Goal: Task Accomplishment & Management: Manage account settings

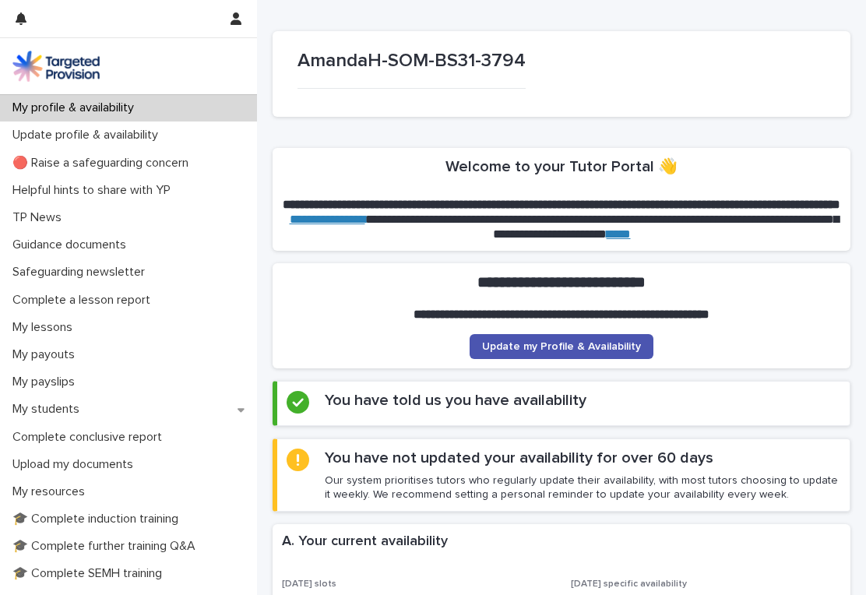
click at [37, 326] on p "My lessons" at bounding box center [45, 327] width 79 height 15
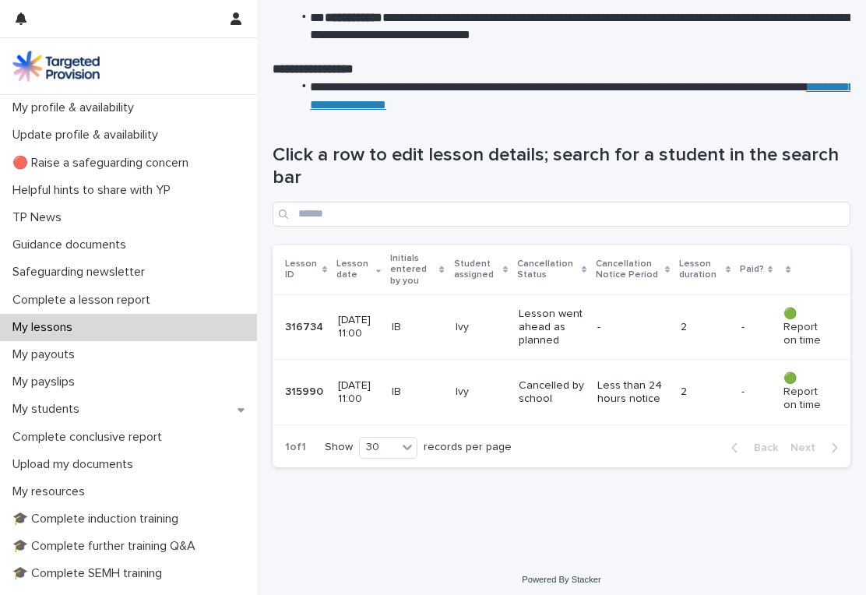
scroll to position [165, 0]
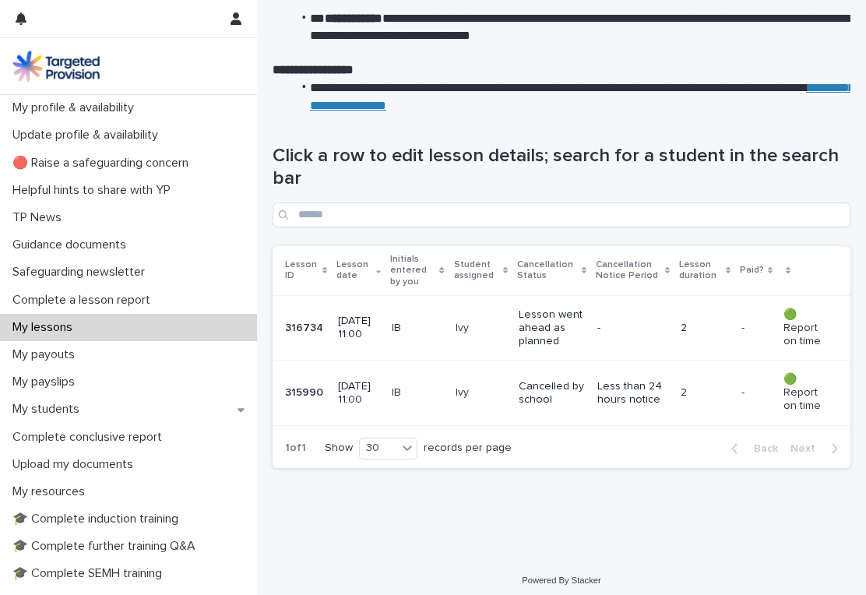
click at [350, 335] on p "[DATE] 11:00" at bounding box center [358, 328] width 41 height 26
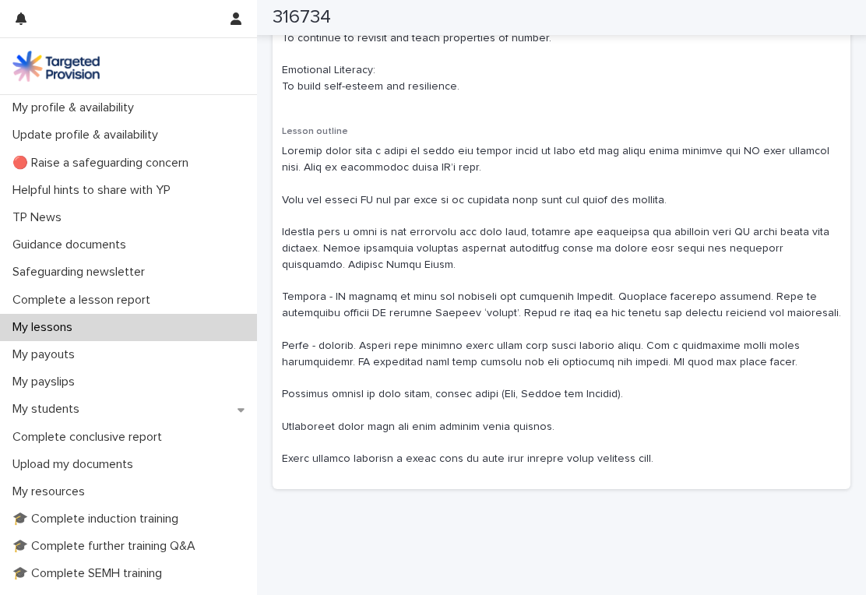
scroll to position [889, 0]
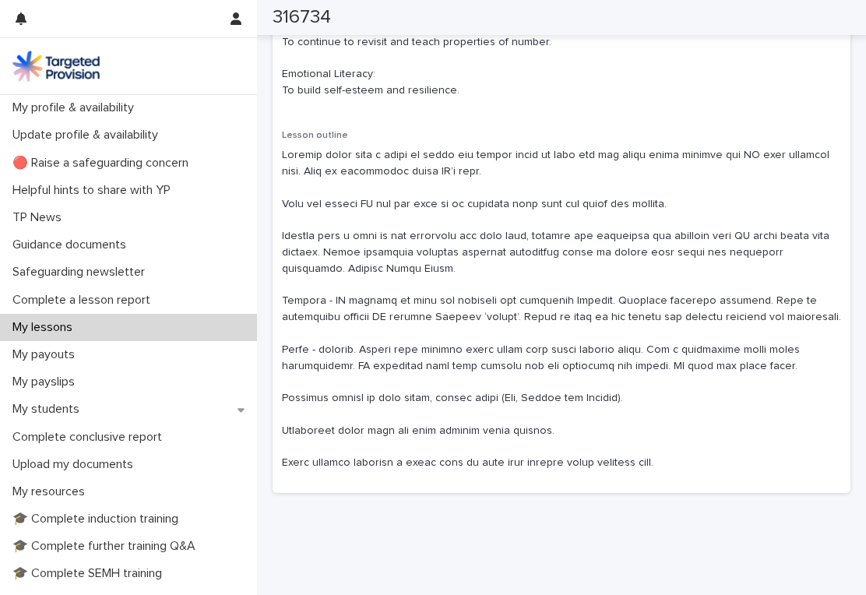
click at [40, 301] on p "Complete a lesson report" at bounding box center [84, 300] width 157 height 15
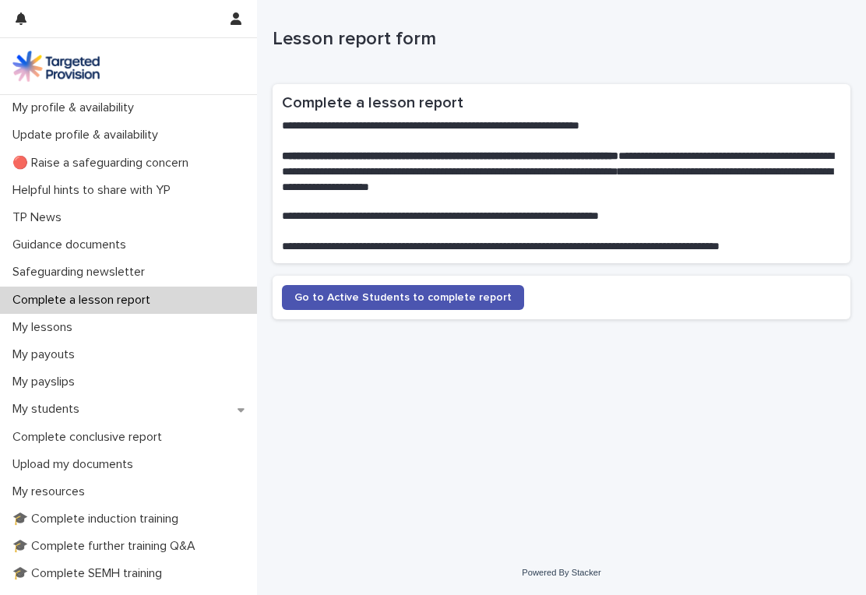
click at [334, 294] on span "Go to Active Students to complete report" at bounding box center [402, 297] width 217 height 11
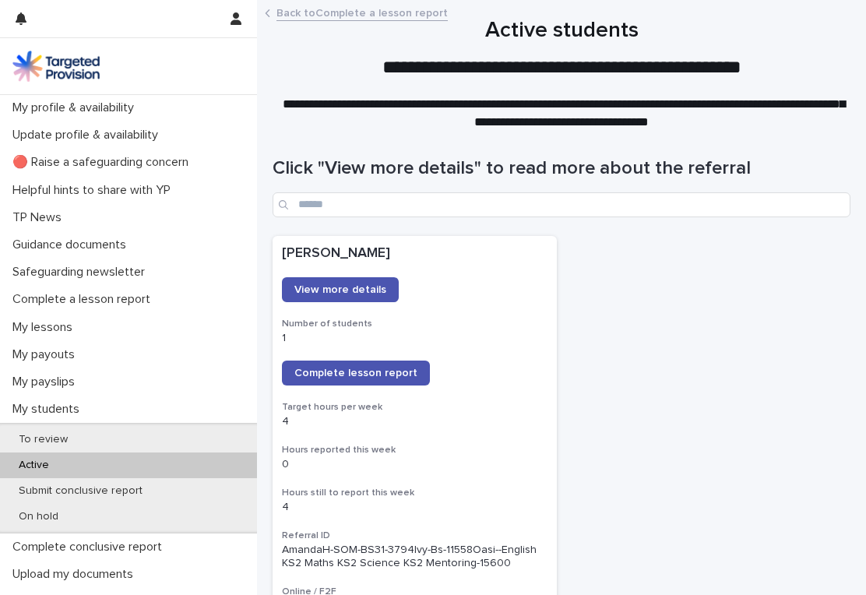
click at [308, 371] on span "Complete lesson report" at bounding box center [355, 373] width 123 height 11
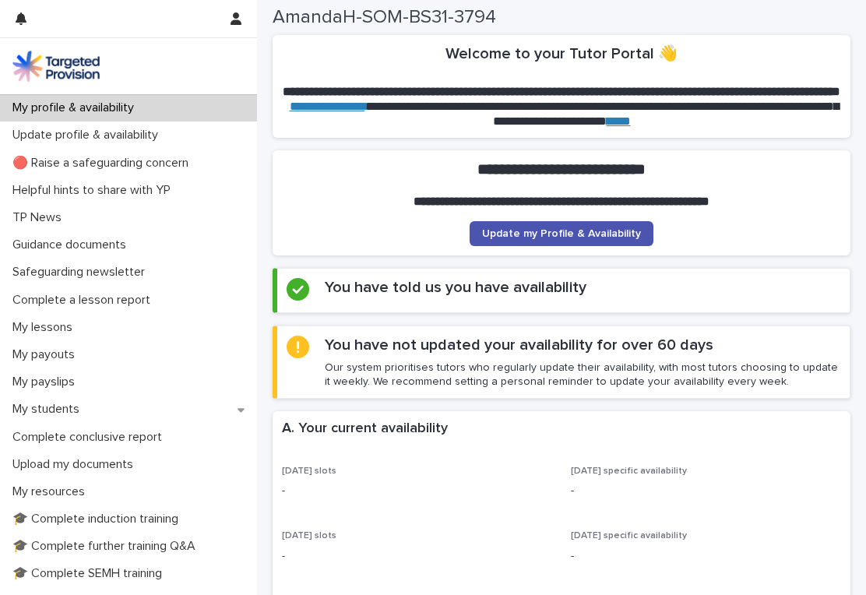
scroll to position [121, 0]
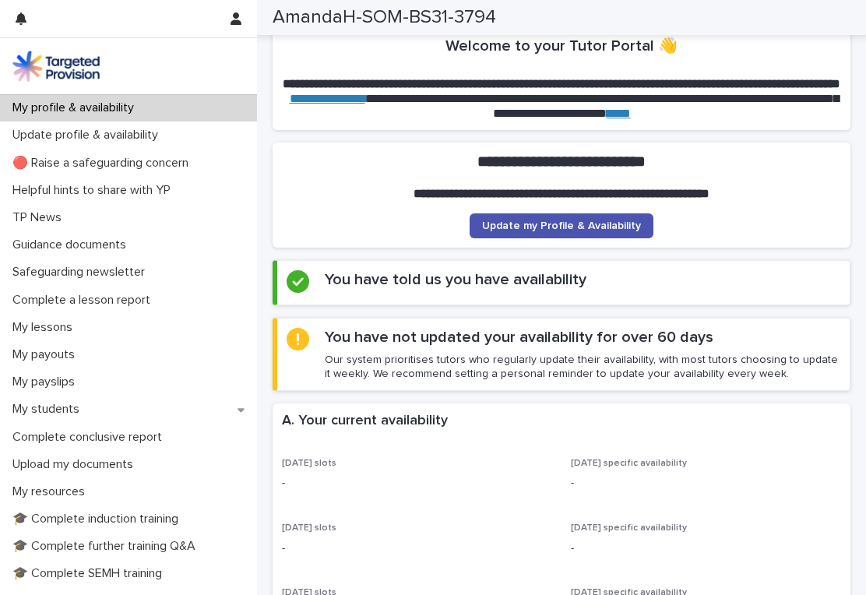
click at [599, 220] on span "Update my Profile & Availability" at bounding box center [561, 225] width 159 height 11
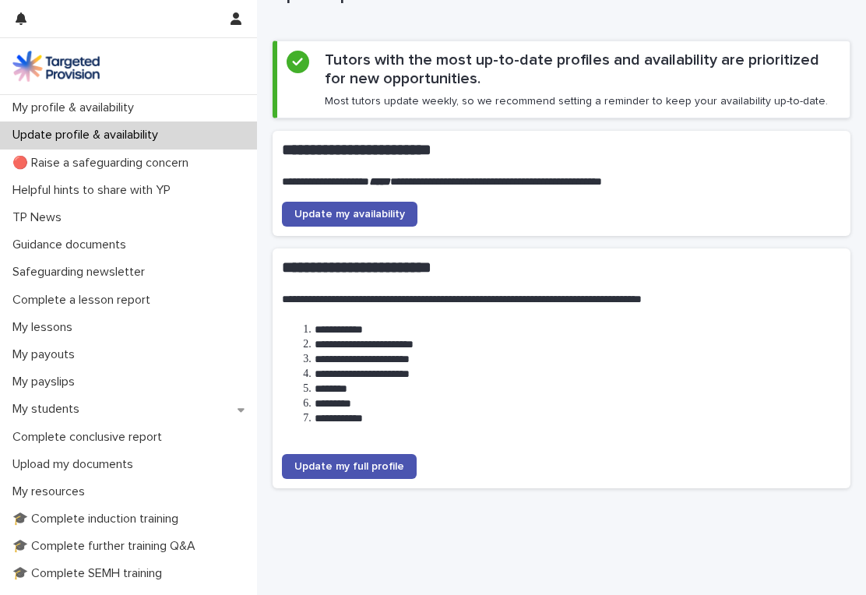
scroll to position [51, 0]
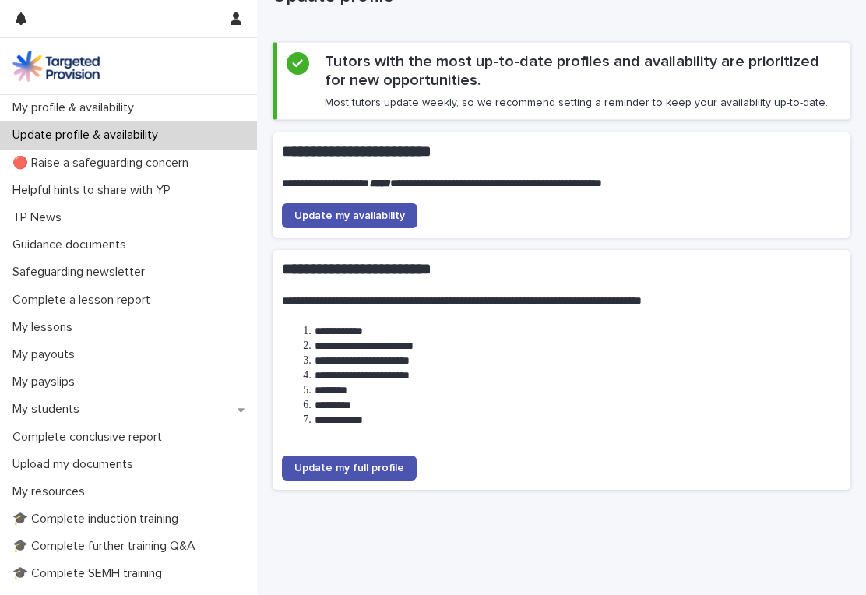
click at [385, 206] on link "Update my availability" at bounding box center [349, 215] width 135 height 25
